Goal: Navigation & Orientation: Find specific page/section

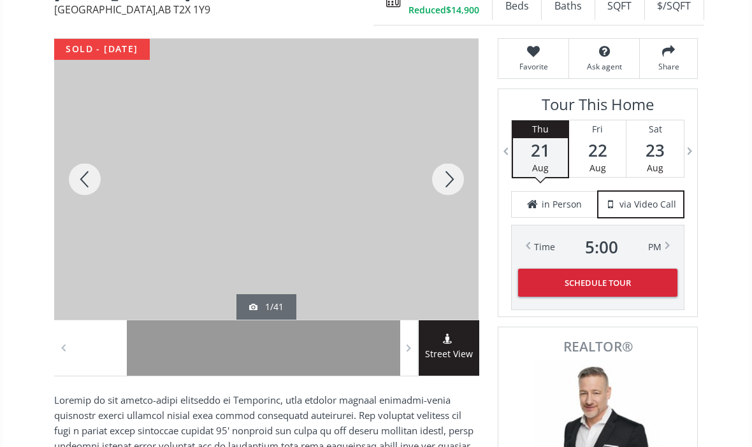
scroll to position [175, 0]
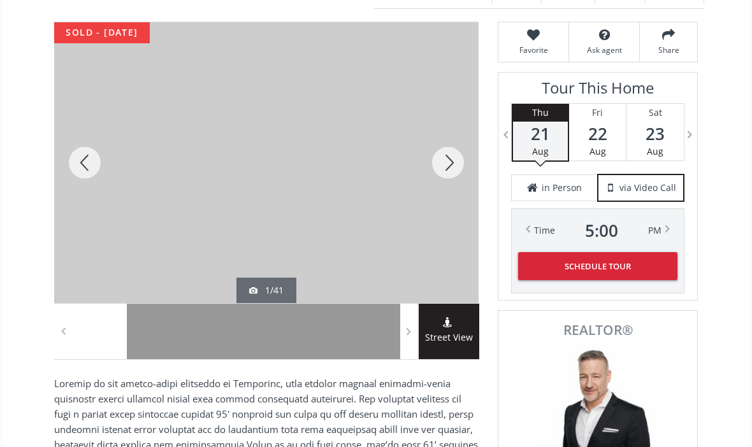
click at [159, 327] on div at bounding box center [154, 331] width 55 height 55
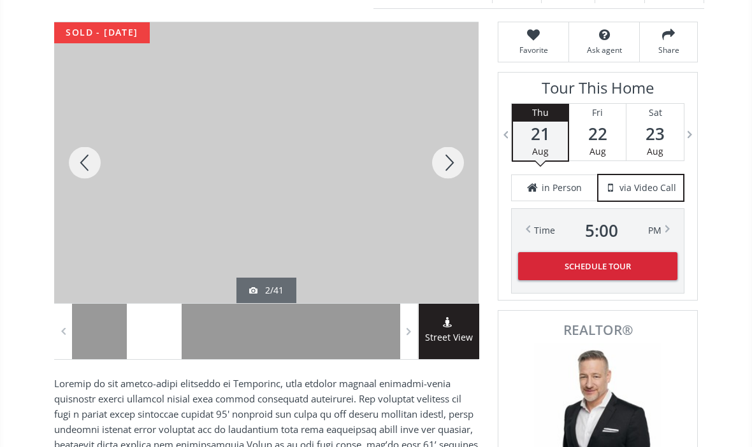
click at [447, 147] on div at bounding box center [447, 162] width 61 height 281
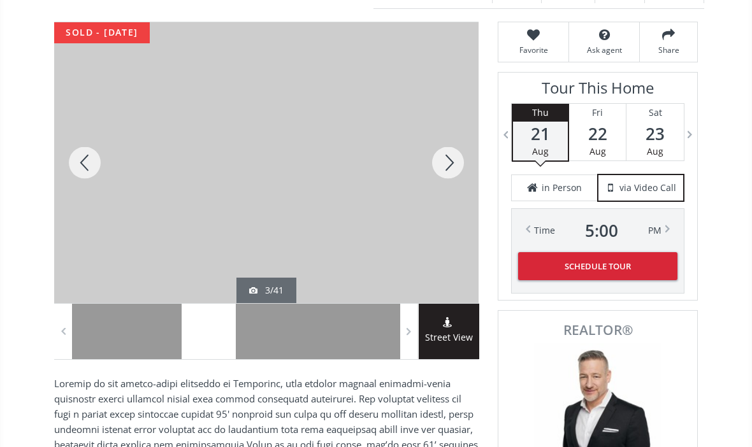
click at [452, 154] on div at bounding box center [447, 162] width 61 height 281
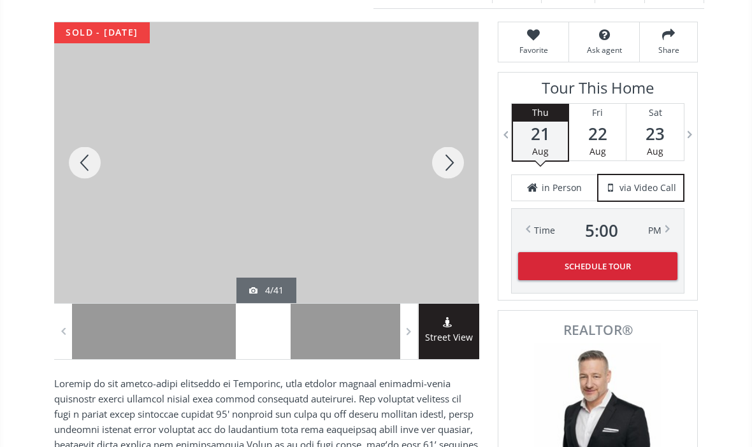
click at [457, 148] on div at bounding box center [447, 162] width 61 height 281
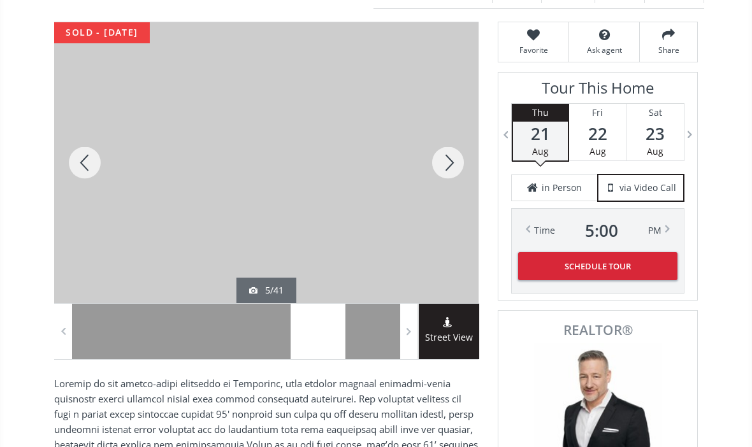
click at [454, 154] on div at bounding box center [447, 162] width 61 height 281
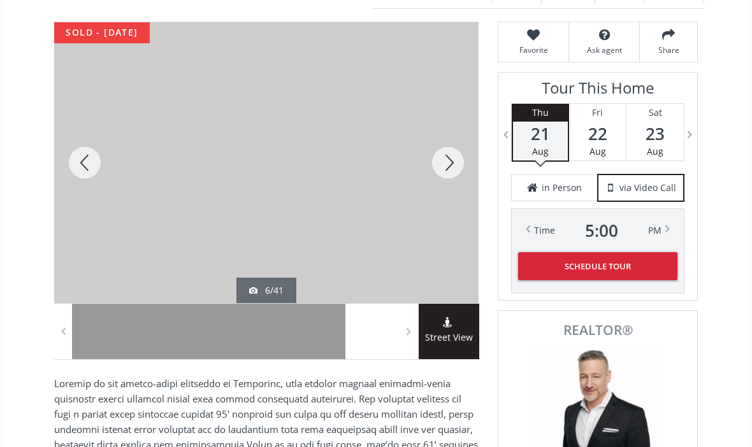
click at [451, 156] on div at bounding box center [447, 162] width 61 height 281
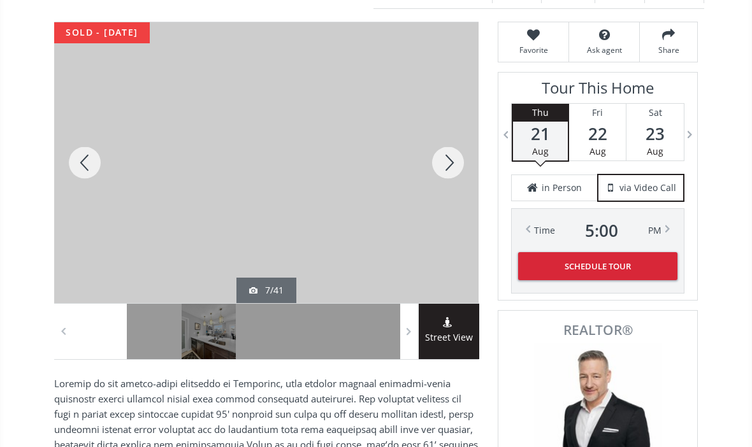
click at [453, 158] on div at bounding box center [447, 162] width 61 height 281
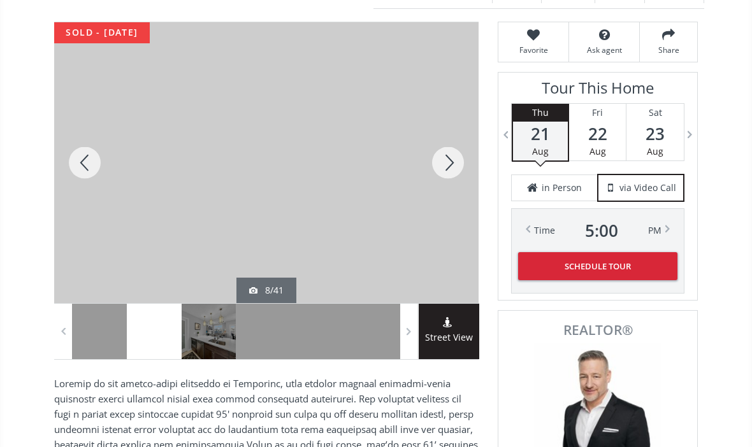
click at [452, 159] on div at bounding box center [447, 162] width 61 height 281
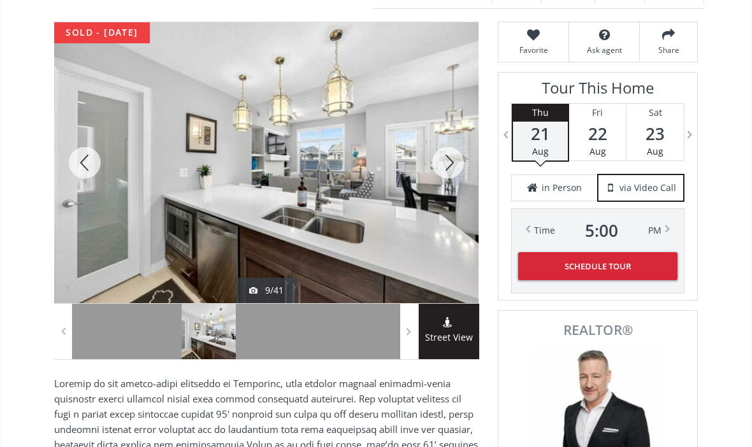
click at [450, 157] on div at bounding box center [447, 162] width 61 height 281
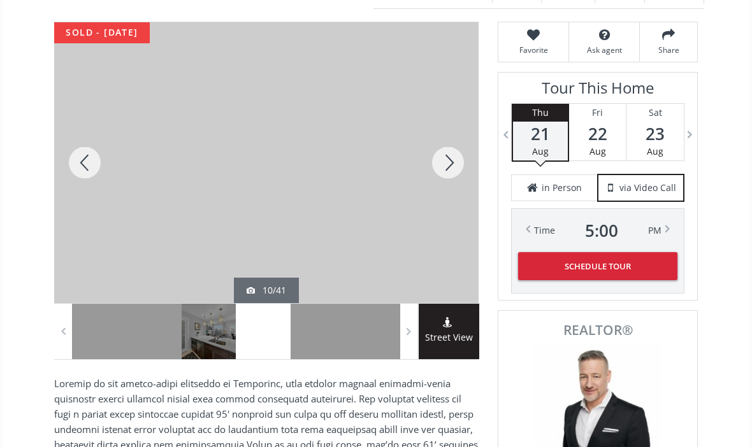
click at [451, 155] on div at bounding box center [447, 162] width 61 height 281
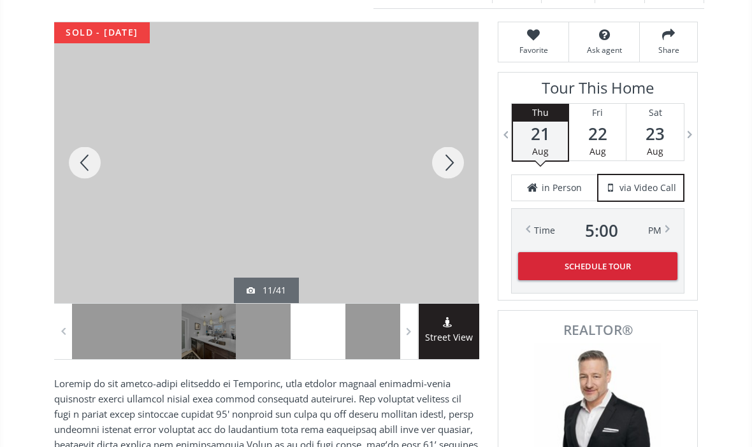
click at [449, 147] on div at bounding box center [447, 162] width 61 height 281
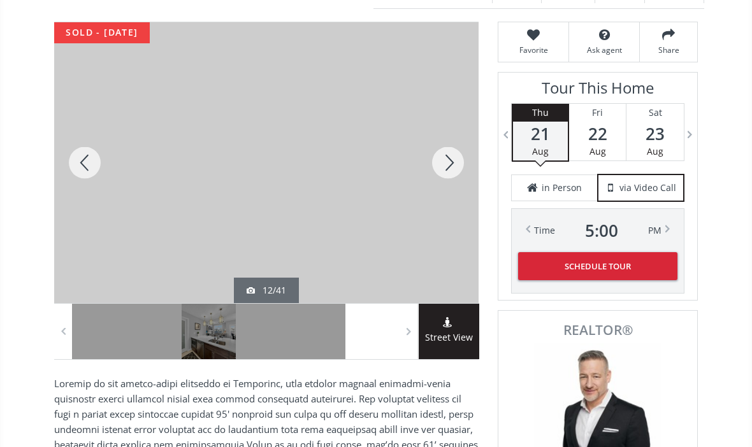
click at [447, 150] on div at bounding box center [447, 162] width 61 height 281
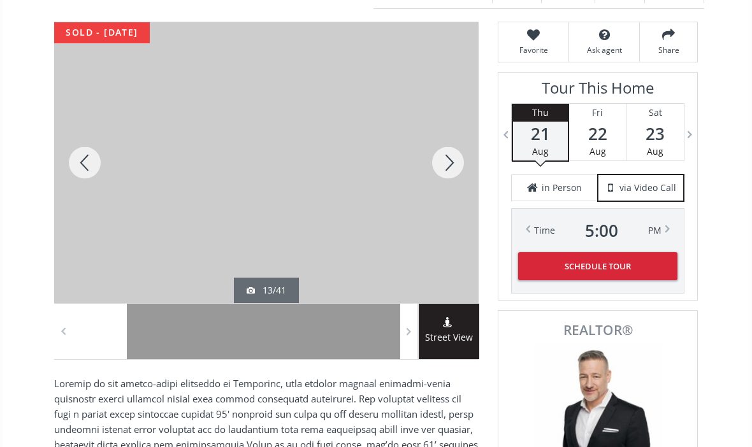
click at [446, 153] on div at bounding box center [447, 162] width 61 height 281
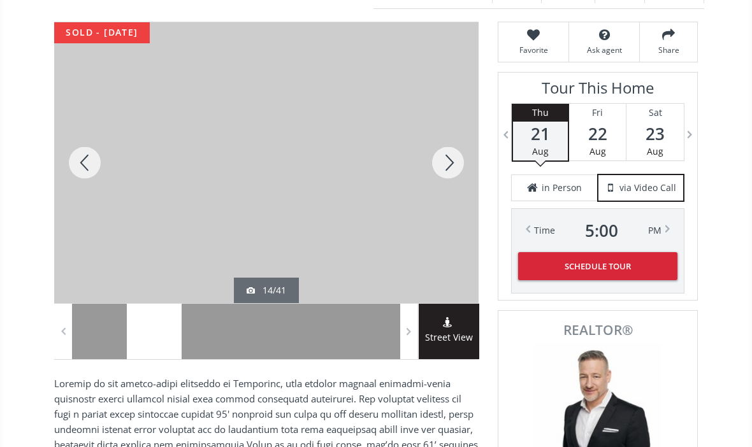
click at [446, 151] on div at bounding box center [447, 162] width 61 height 281
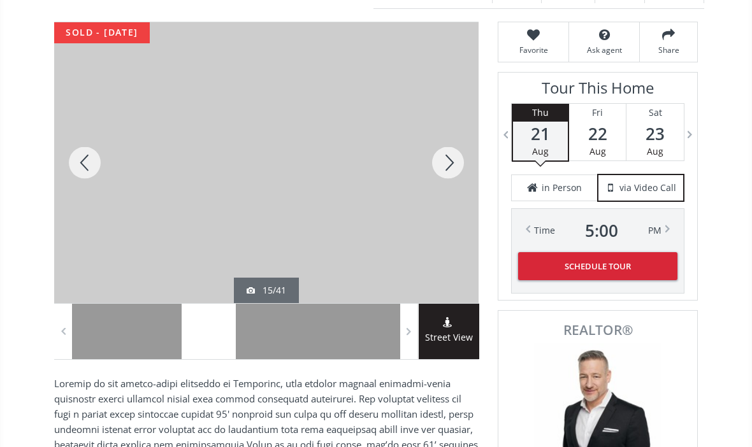
click at [447, 153] on div at bounding box center [447, 162] width 61 height 281
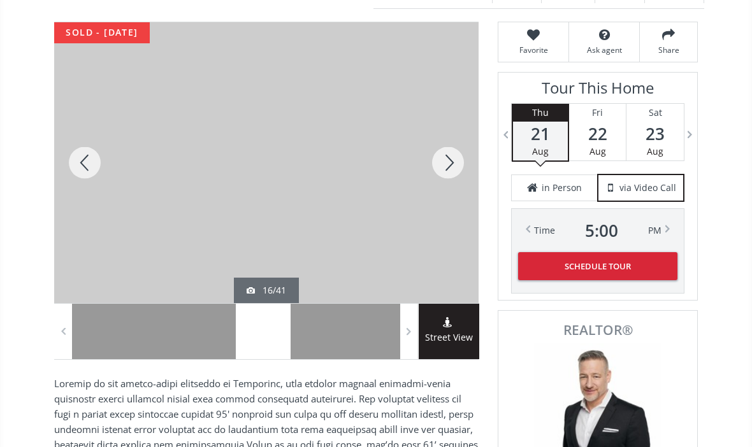
click at [447, 155] on div at bounding box center [447, 162] width 61 height 281
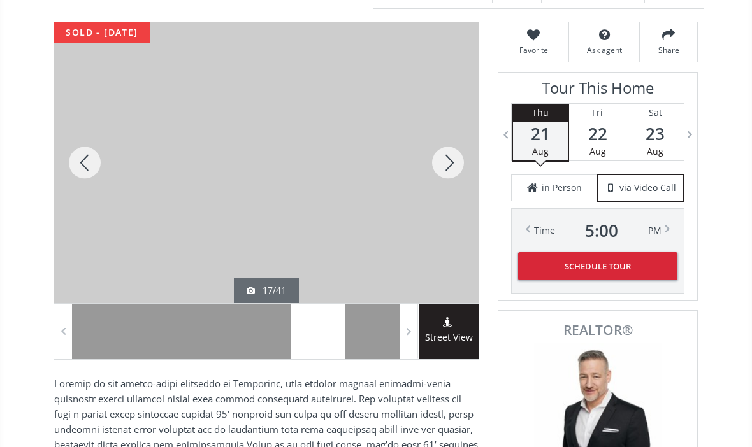
click at [447, 155] on div at bounding box center [447, 162] width 61 height 281
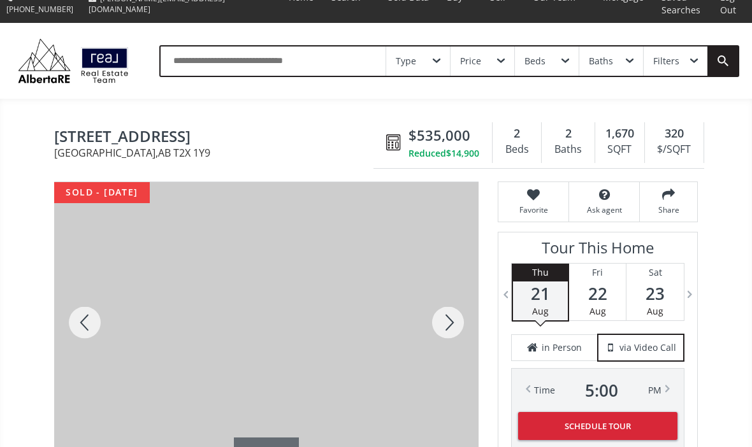
scroll to position [0, 0]
